Goal: Entertainment & Leisure: Consume media (video, audio)

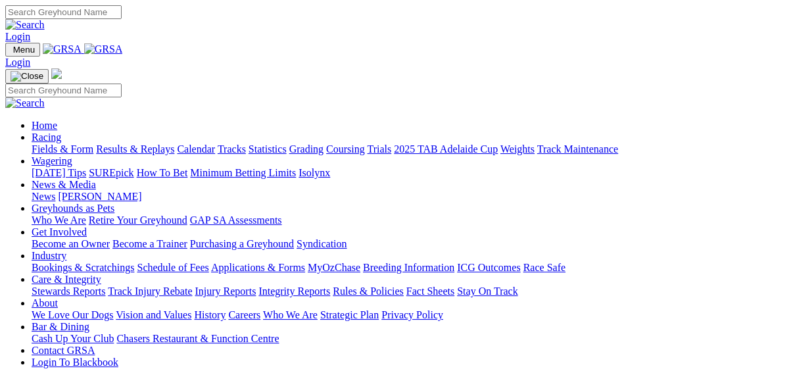
click at [148, 143] on link "Results & Replays" at bounding box center [135, 148] width 78 height 11
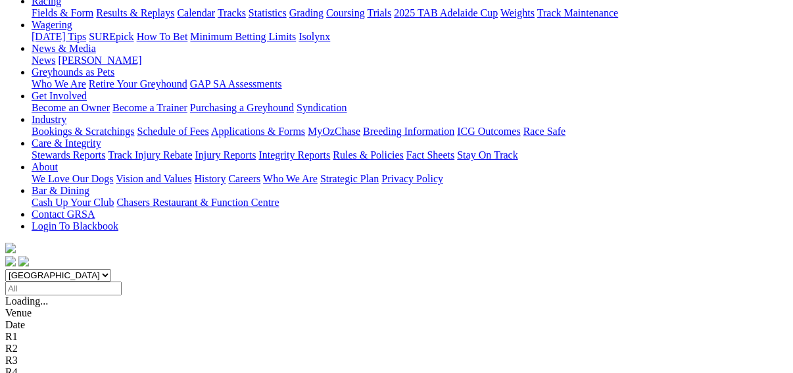
scroll to position [158, 0]
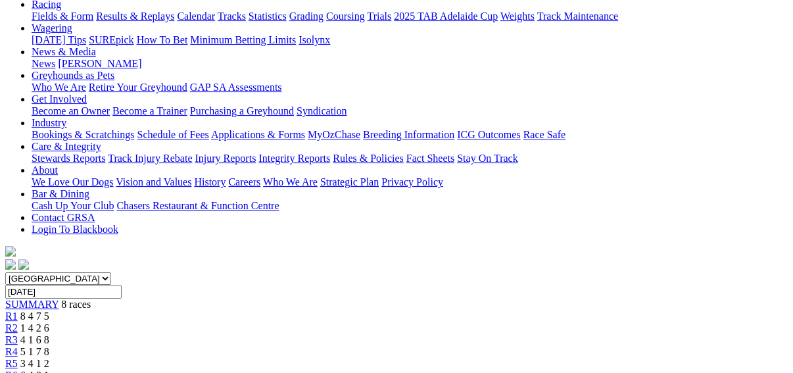
scroll to position [158, 0]
